Goal: Navigation & Orientation: Find specific page/section

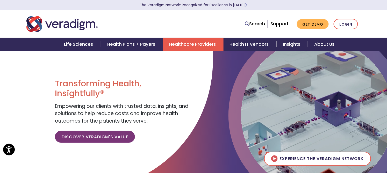
click at [189, 44] on link "Healthcare Providers" at bounding box center [193, 44] width 61 height 13
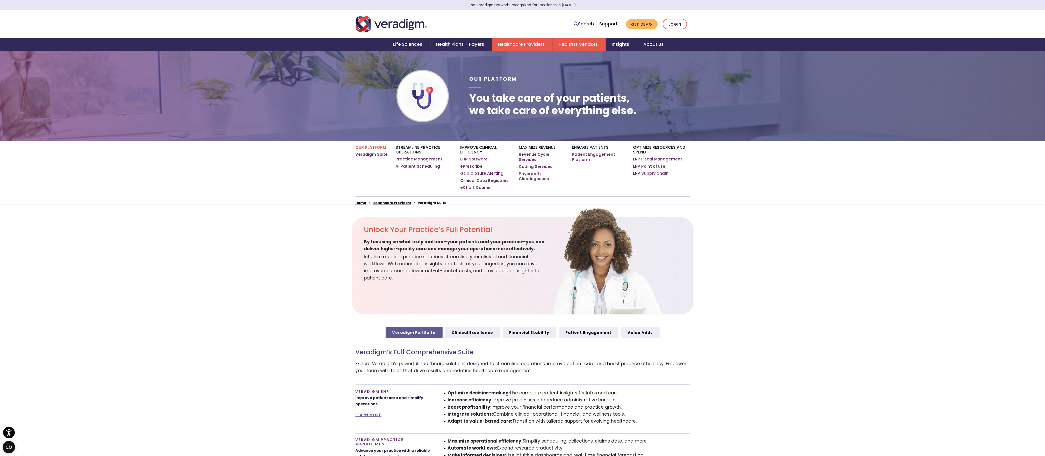
click at [387, 44] on link "Health IT Vendors" at bounding box center [579, 44] width 53 height 13
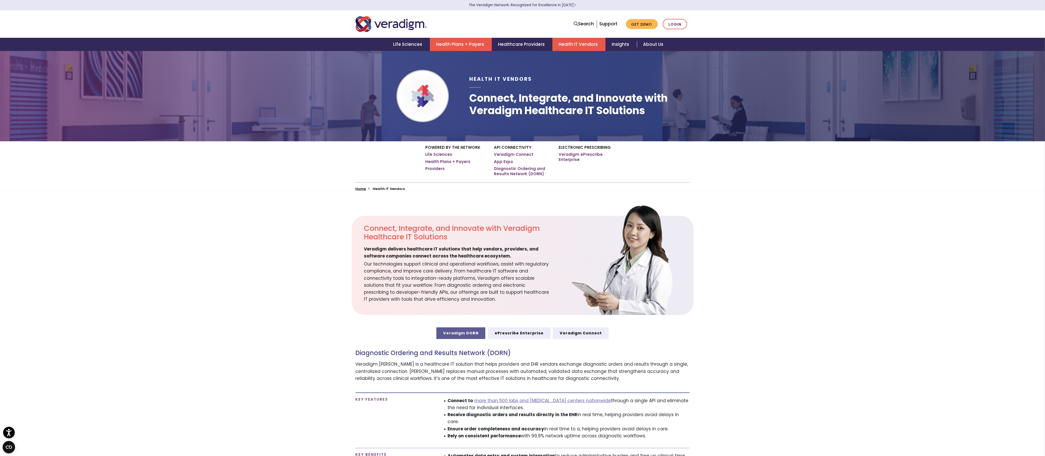
click at [455, 42] on link "Health Plans + Payers" at bounding box center [461, 44] width 62 height 13
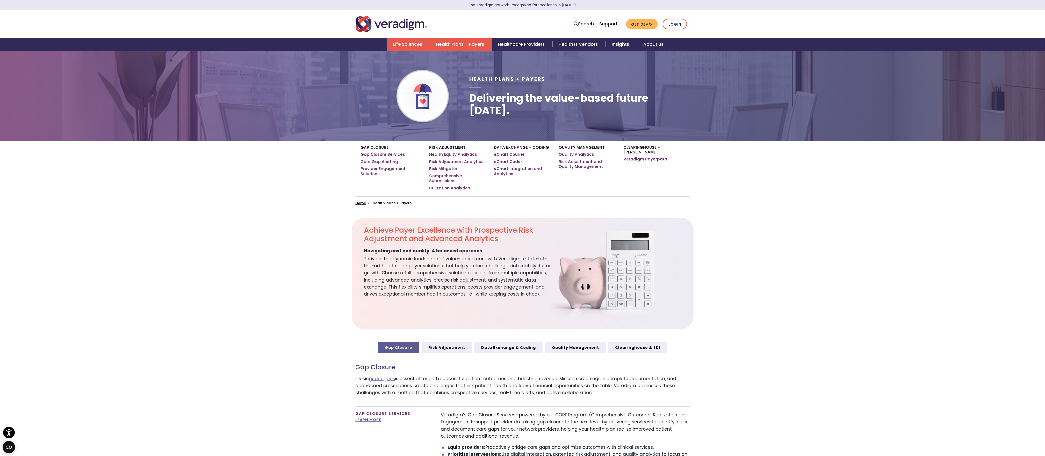
click at [411, 47] on link "Life Sciences" at bounding box center [408, 44] width 43 height 13
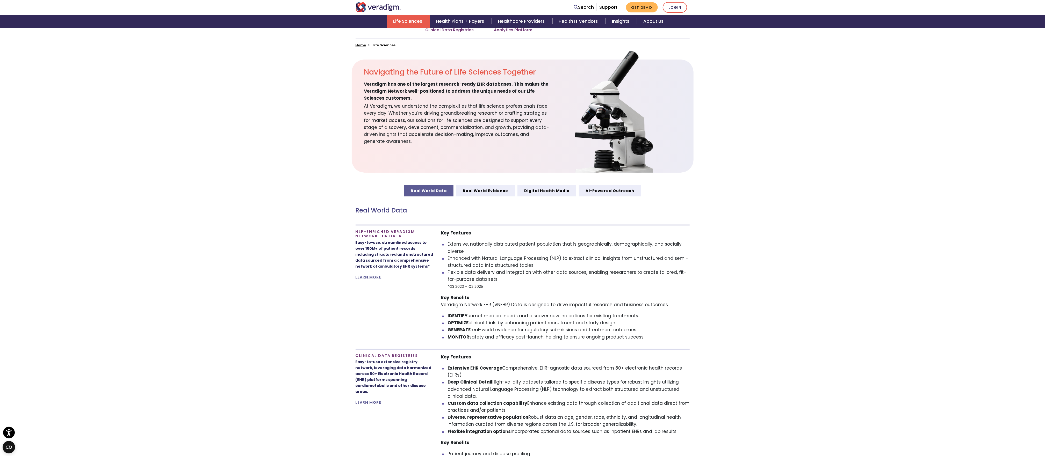
scroll to position [156, 0]
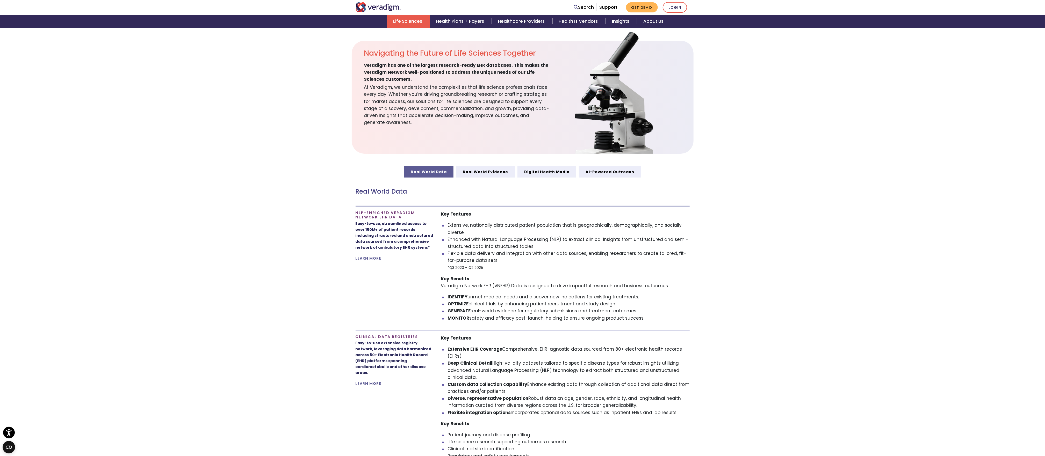
click at [486, 179] on div "Real World Data" at bounding box center [523, 192] width 334 height 29
click at [487, 172] on link "Real World Evidence" at bounding box center [485, 171] width 59 height 11
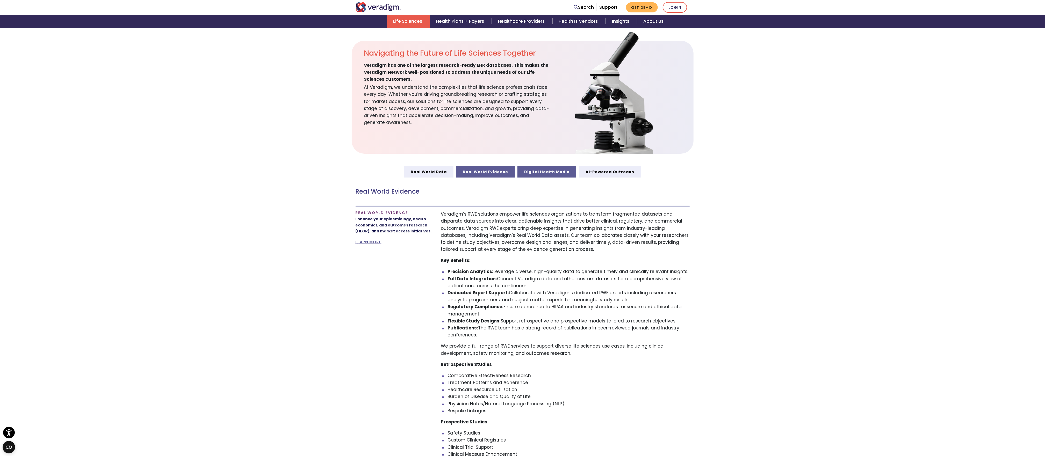
click at [539, 171] on link "Digital Health Media" at bounding box center [547, 171] width 59 height 11
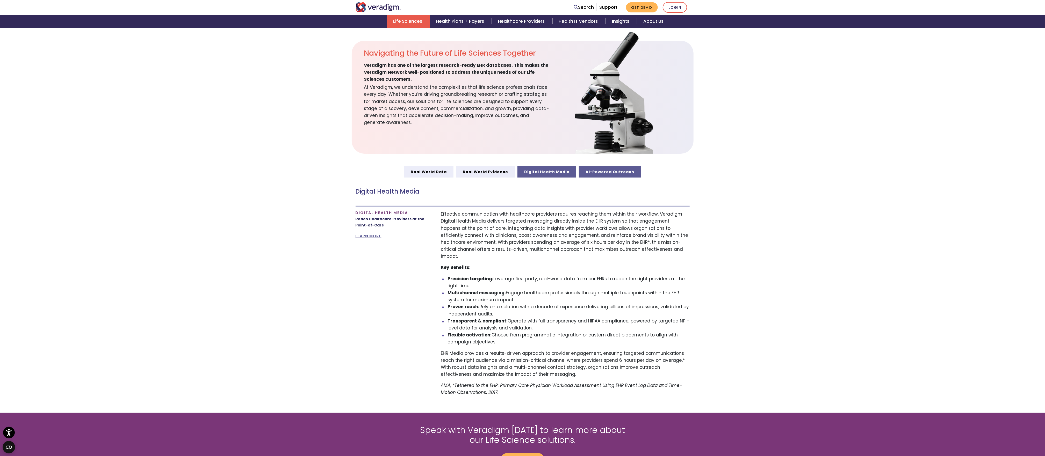
click at [605, 170] on link "AI-Powered Outreach" at bounding box center [610, 171] width 62 height 11
